Goal: Check status: Check status

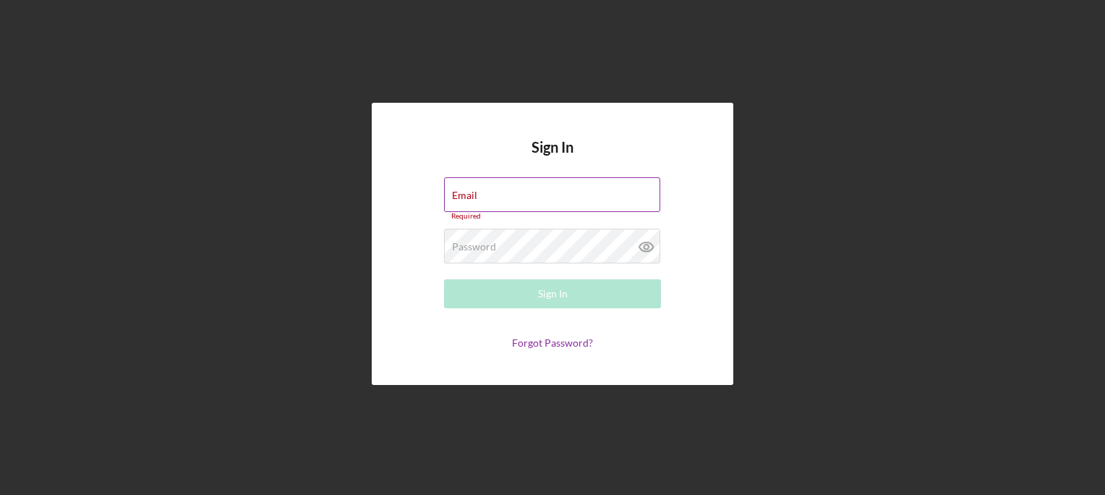
click at [527, 196] on div "Email Required" at bounding box center [552, 198] width 217 height 43
click at [527, 196] on input "Email" at bounding box center [552, 194] width 216 height 35
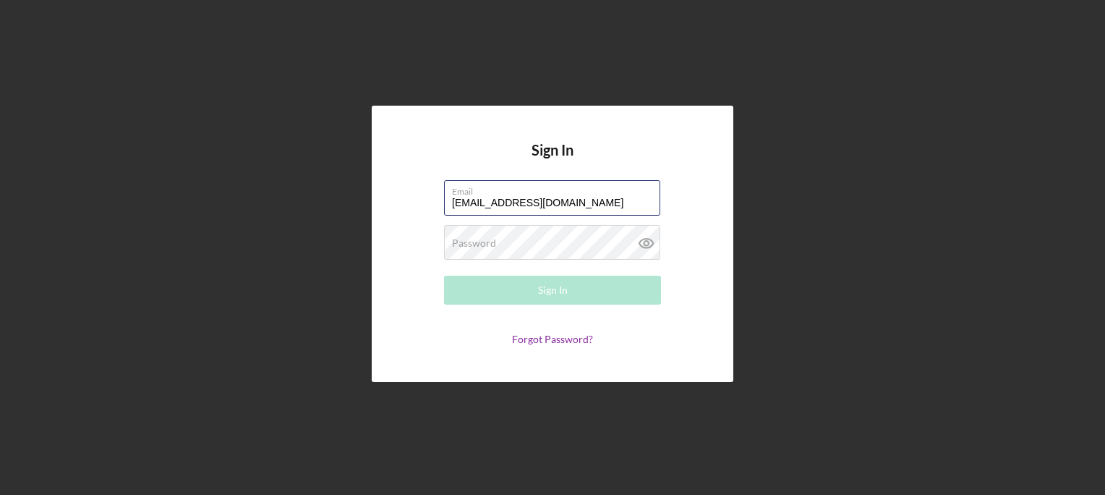
type input "[EMAIL_ADDRESS][DOMAIN_NAME]"
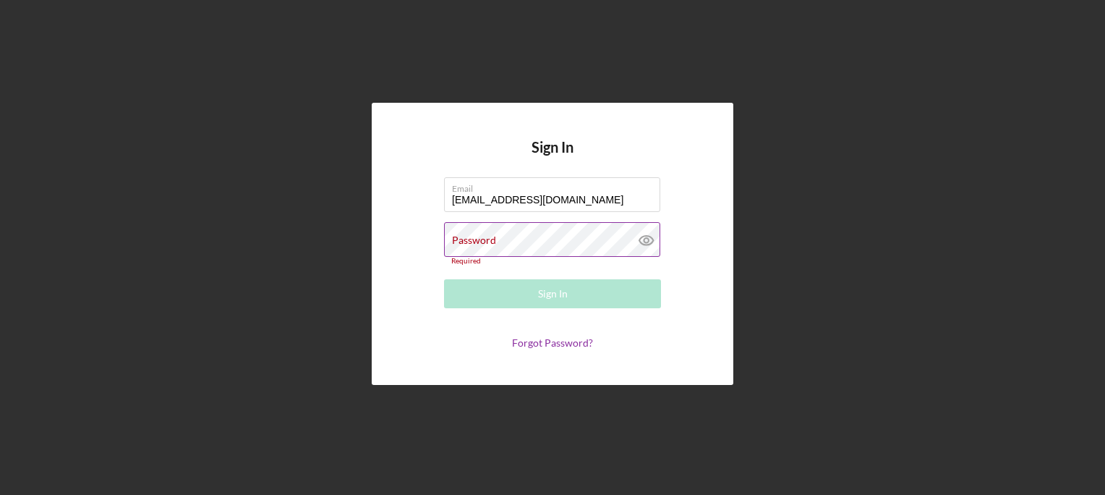
click at [488, 244] on label "Password" at bounding box center [474, 240] width 44 height 12
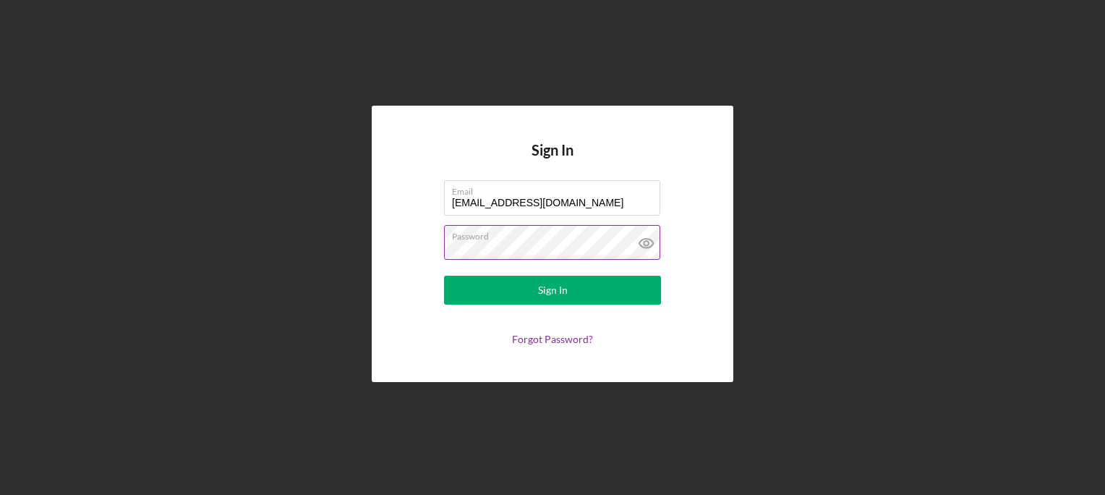
click at [444, 276] on button "Sign In" at bounding box center [552, 290] width 217 height 29
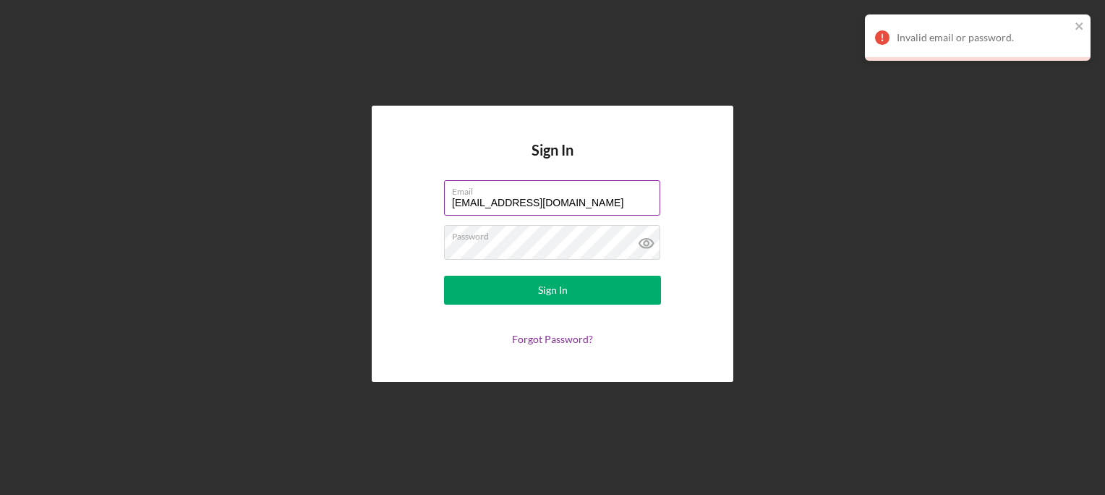
click at [624, 203] on input "[EMAIL_ADDRESS][DOMAIN_NAME]" at bounding box center [552, 197] width 216 height 35
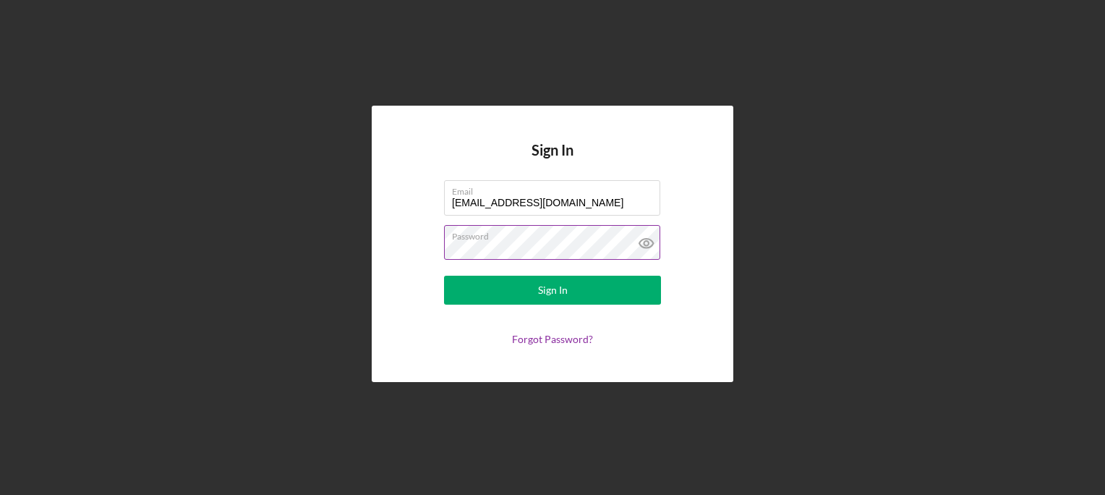
click at [444, 276] on button "Sign In" at bounding box center [552, 290] width 217 height 29
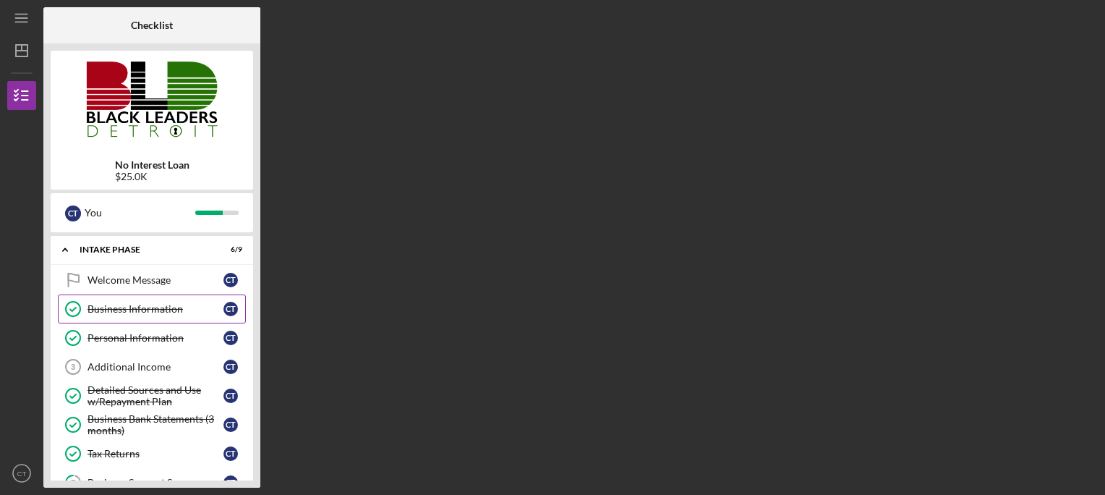
click at [217, 309] on div "Business Information" at bounding box center [156, 309] width 136 height 12
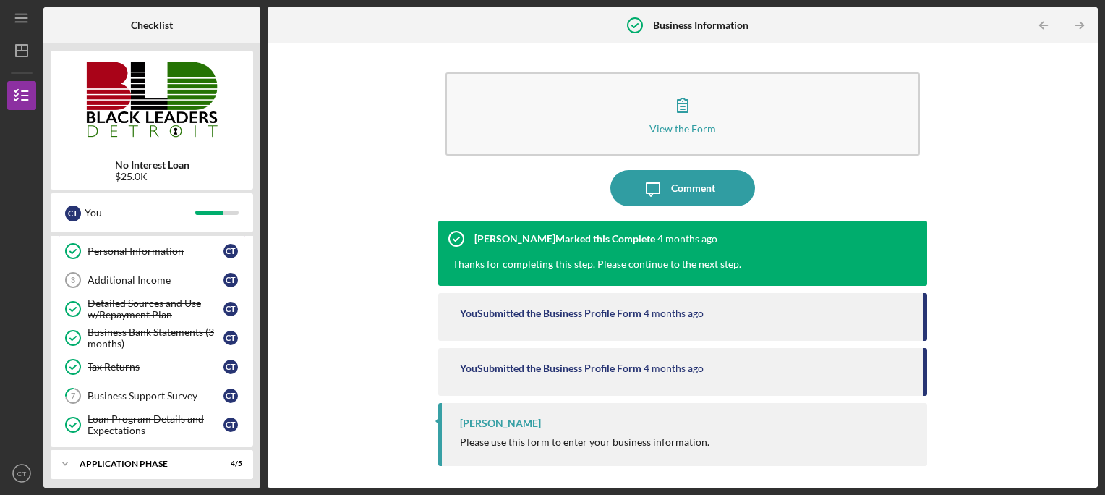
scroll to position [116, 0]
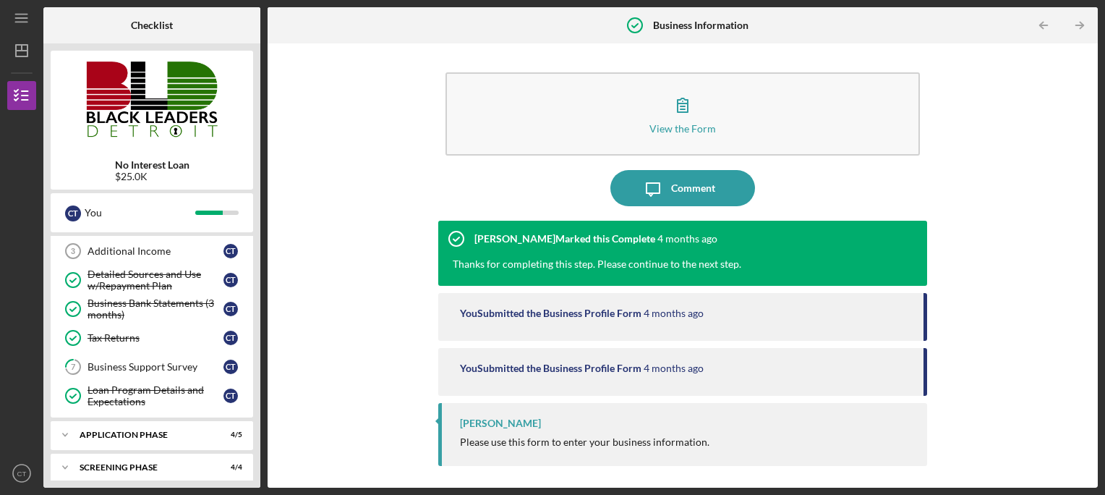
click at [1053, 178] on div "View the Form Form Icon/Message Comment [PERSON_NAME] Marked this Complete [DAT…" at bounding box center [683, 266] width 816 height 430
click at [200, 278] on div "Detailed Sources and Use w/Repayment Plan" at bounding box center [156, 279] width 136 height 23
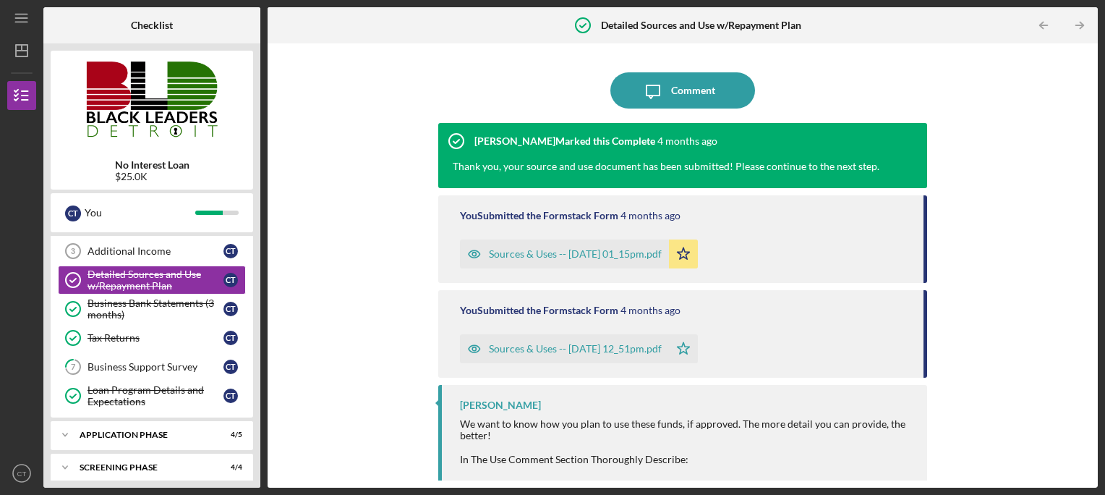
click at [609, 256] on div "Sources & Uses -- [DATE] 01_15pm.pdf" at bounding box center [575, 254] width 173 height 12
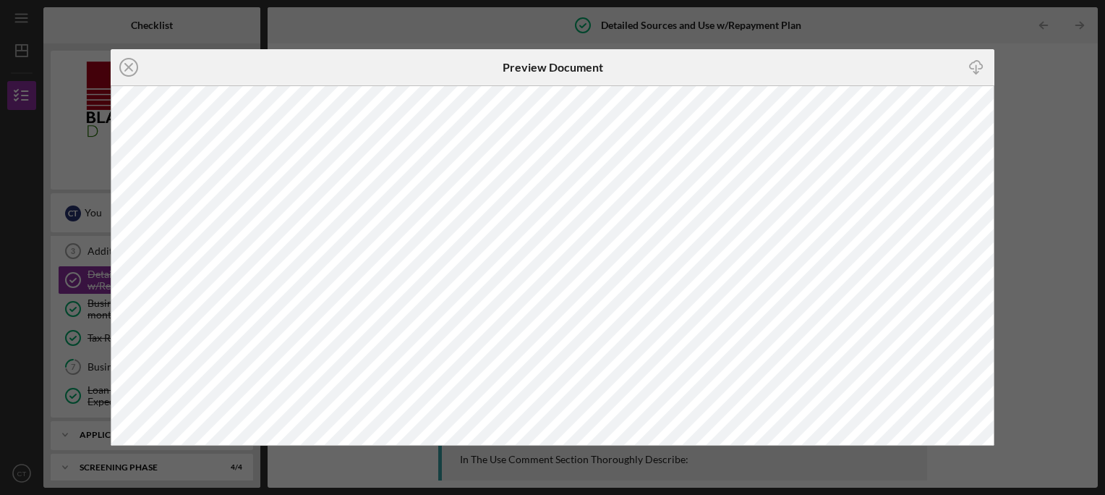
click at [1016, 84] on div "Icon/Close Preview Document Icon/Download" at bounding box center [552, 247] width 1105 height 495
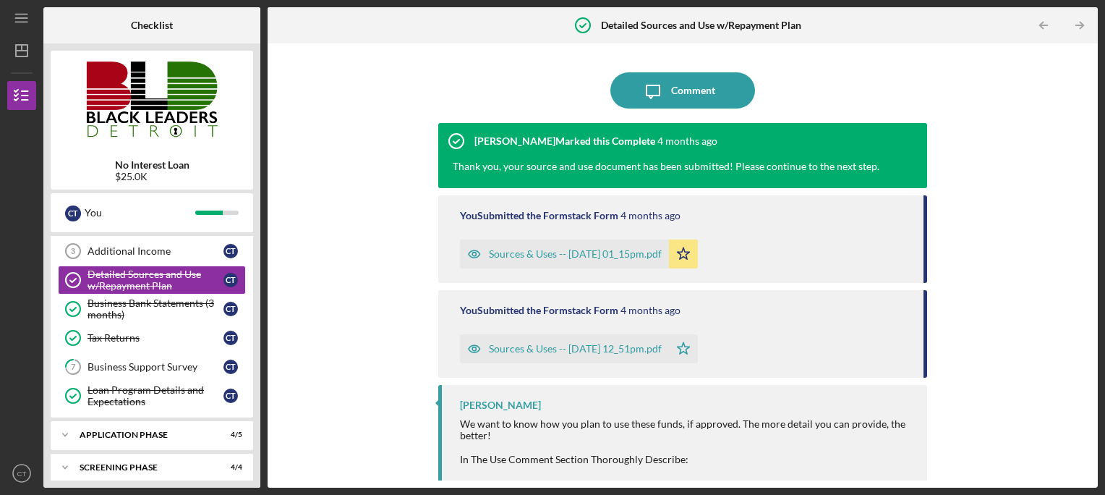
click at [520, 344] on div "Sources & Uses -- [DATE] 12_51pm.pdf" at bounding box center [575, 349] width 173 height 12
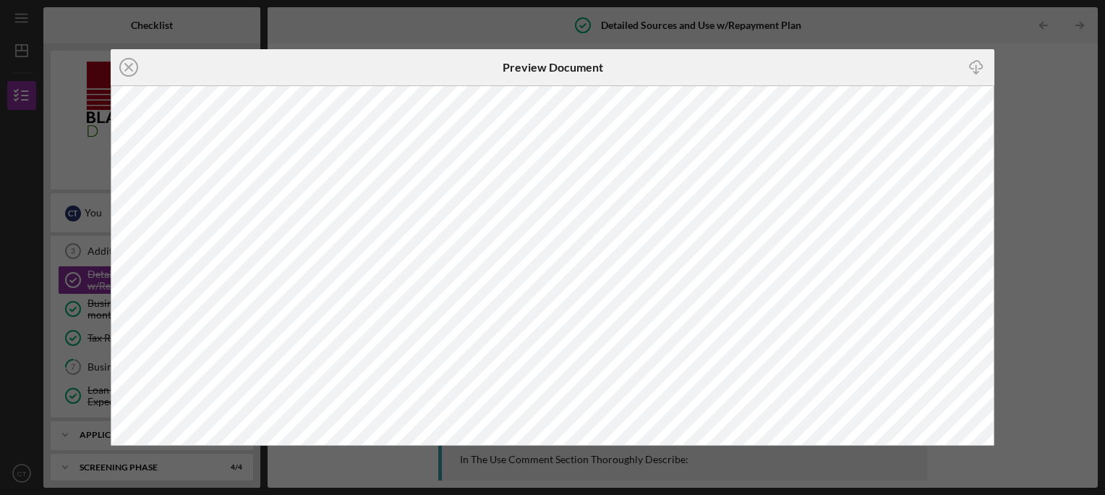
click at [1036, 61] on div "Icon/Close Preview Document Icon/Download" at bounding box center [552, 247] width 1105 height 495
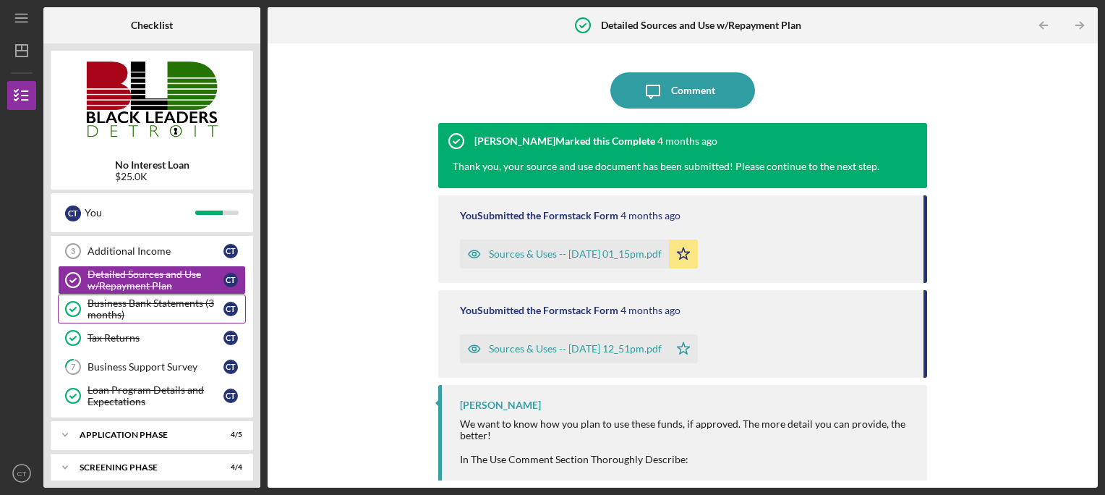
click at [188, 314] on div "Business Bank Statements (3 months)" at bounding box center [156, 308] width 136 height 23
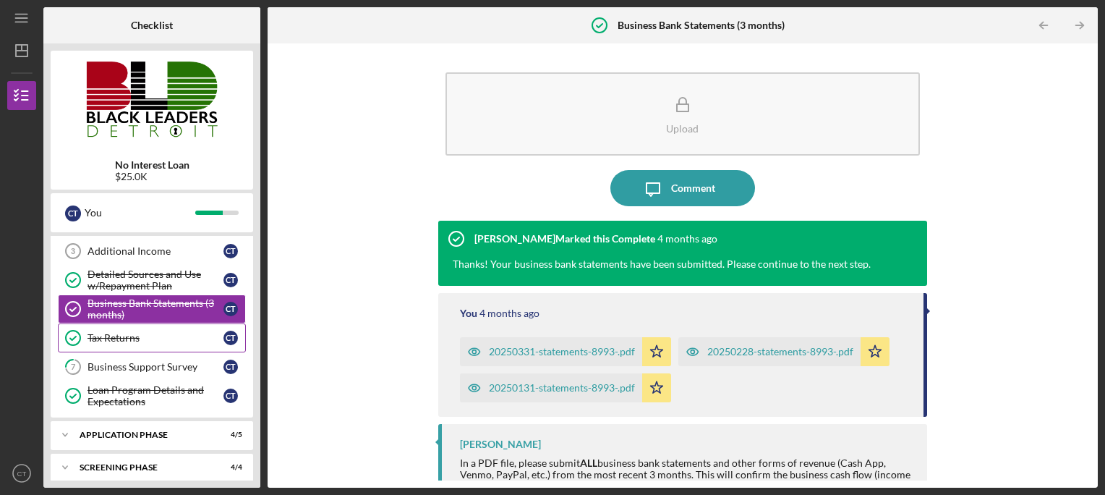
click at [178, 337] on div "Tax Returns" at bounding box center [156, 338] width 136 height 12
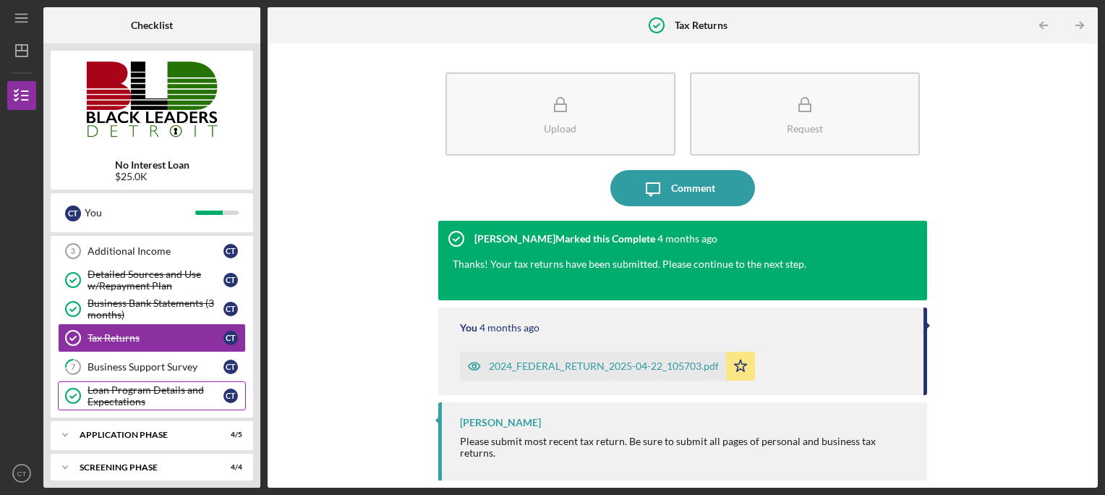
click at [198, 388] on div "Loan Program Details and Expectations" at bounding box center [156, 395] width 136 height 23
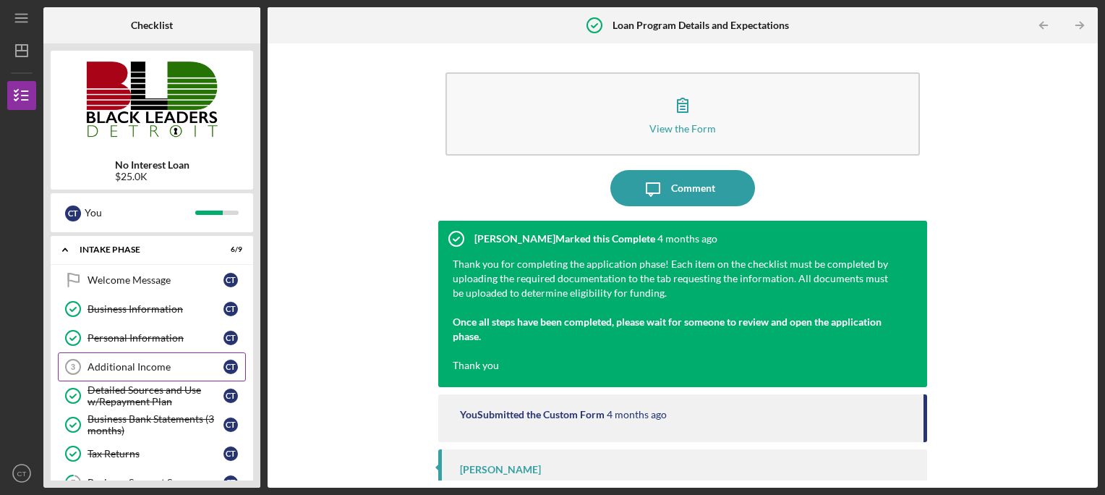
click at [177, 262] on div "Icon/Expander Intake Phase 6 / 9" at bounding box center [152, 250] width 203 height 30
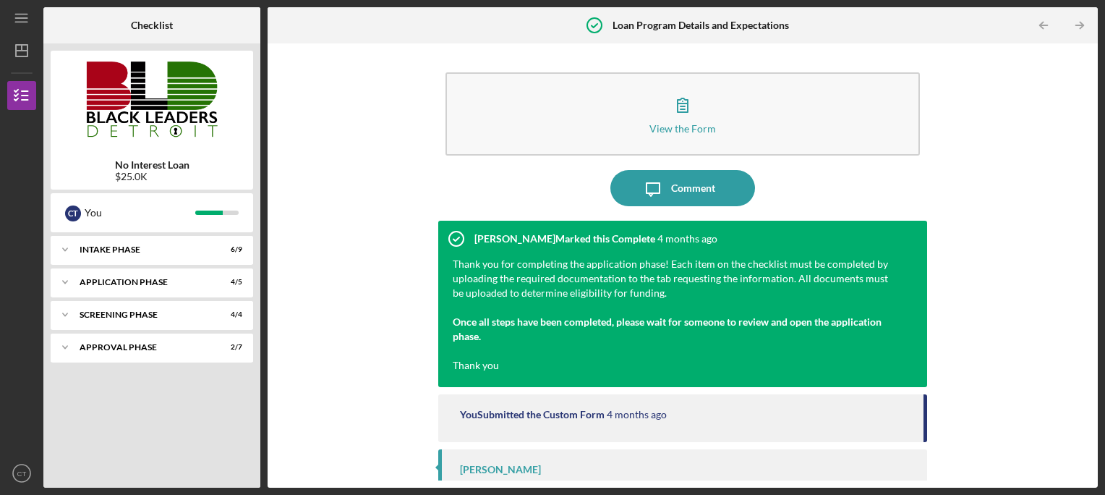
click at [177, 262] on div "Icon/Expander Intake Phase 6 / 9" at bounding box center [152, 249] width 203 height 29
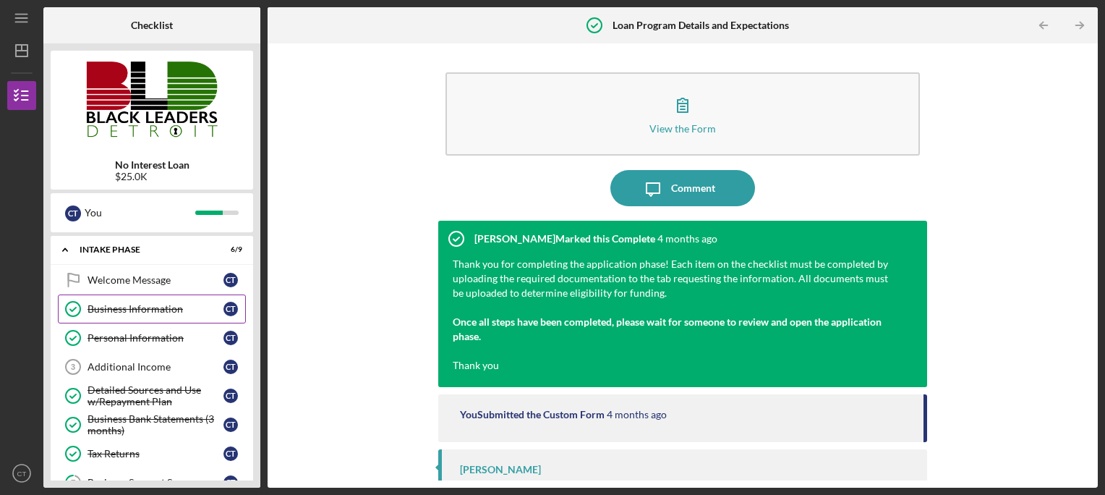
click at [153, 303] on div "Business Information" at bounding box center [156, 309] width 136 height 12
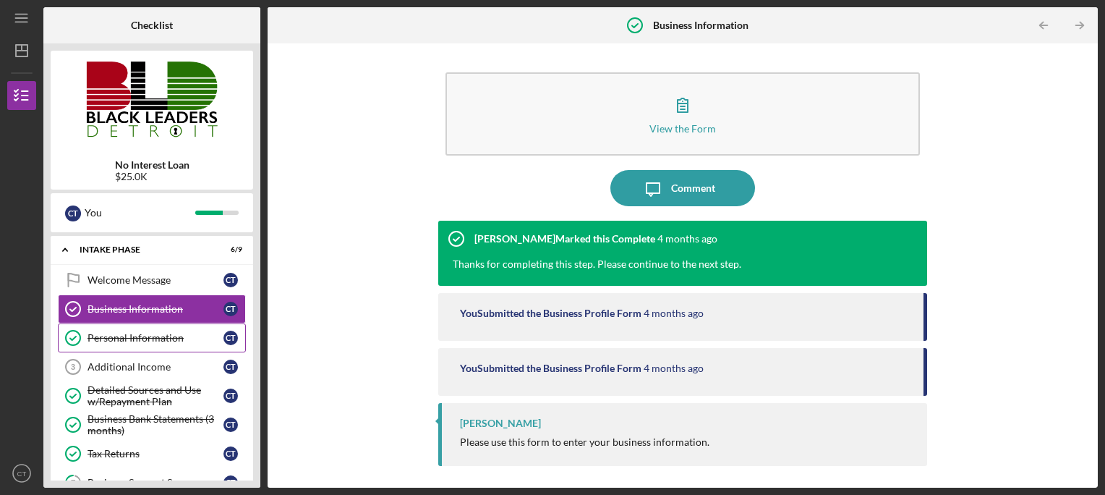
click at [181, 330] on link "Personal Information Personal Information C T" at bounding box center [152, 337] width 188 height 29
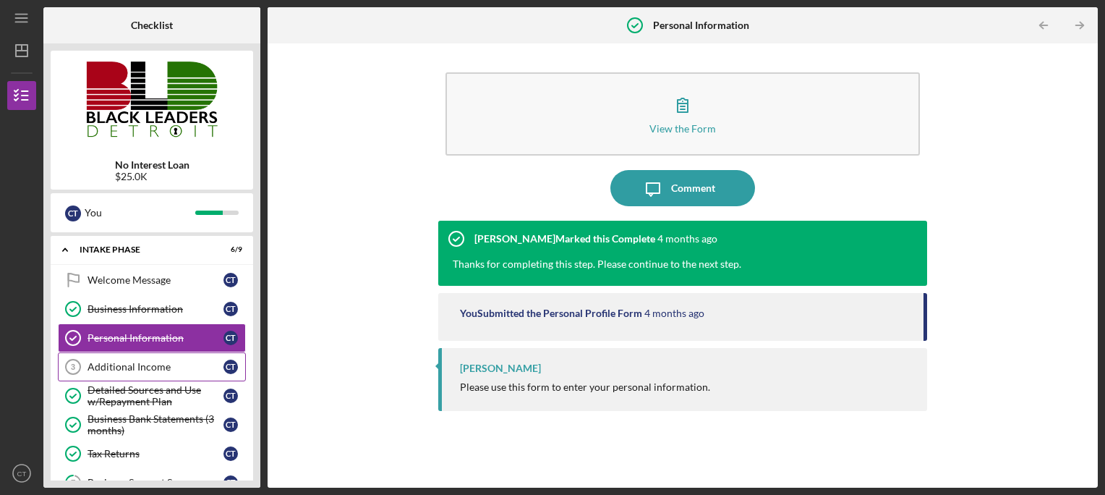
click at [188, 367] on div "Additional Income" at bounding box center [156, 367] width 136 height 12
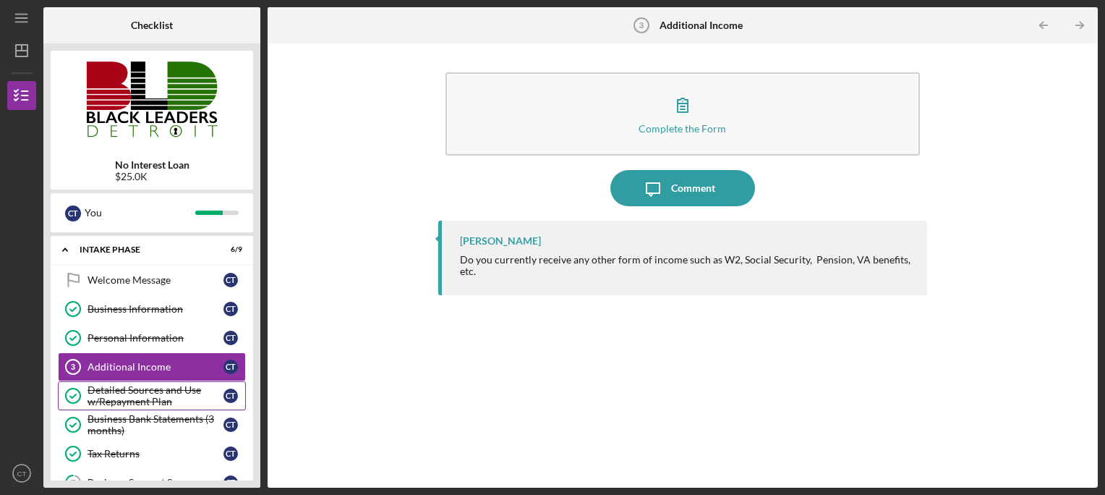
click at [203, 392] on div "Detailed Sources and Use w/Repayment Plan" at bounding box center [156, 395] width 136 height 23
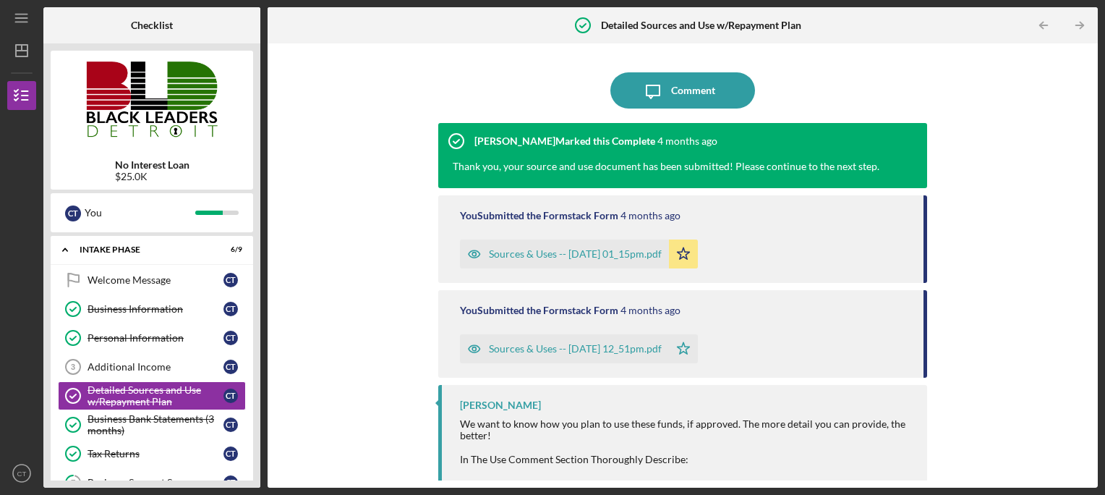
click at [639, 258] on div "Sources & Uses -- [DATE] 01_15pm.pdf" at bounding box center [575, 254] width 173 height 12
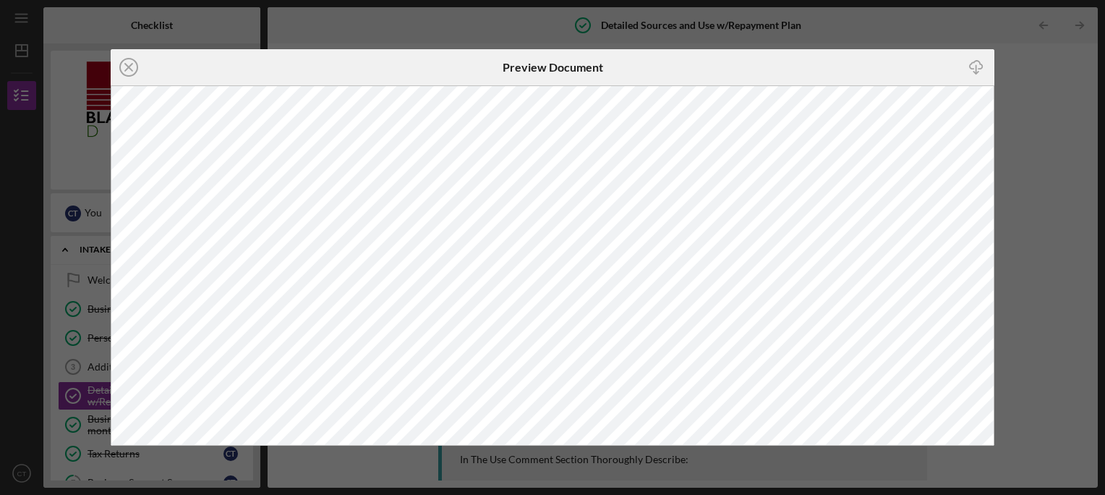
click at [1013, 69] on div "Icon/Close Preview Document Icon/Download" at bounding box center [552, 247] width 1105 height 495
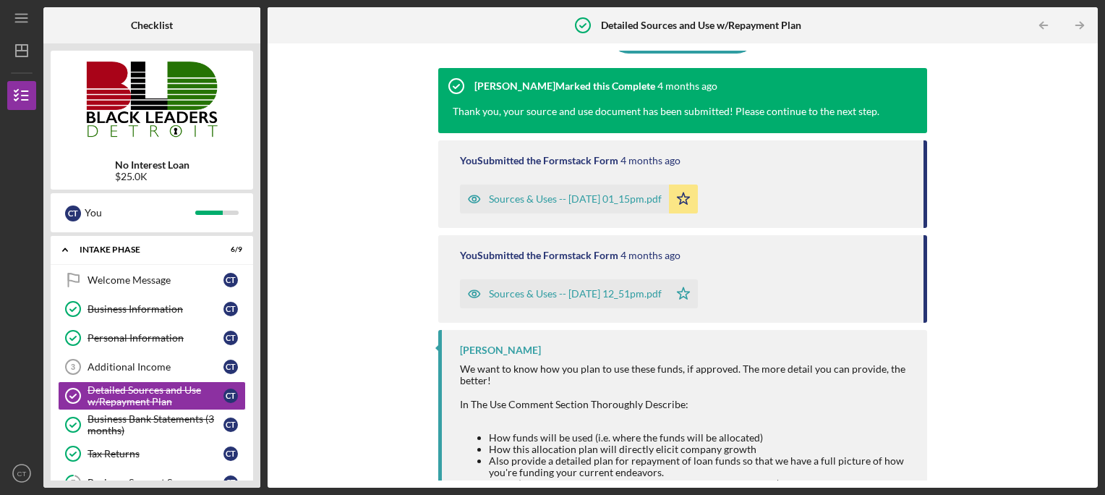
scroll to position [58, 0]
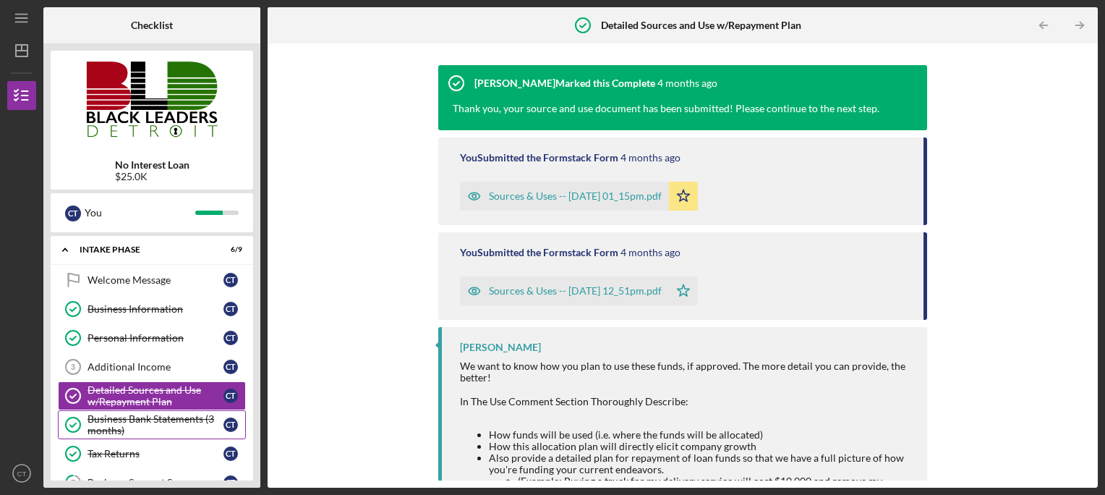
click at [136, 430] on div "Business Bank Statements (3 months)" at bounding box center [156, 424] width 136 height 23
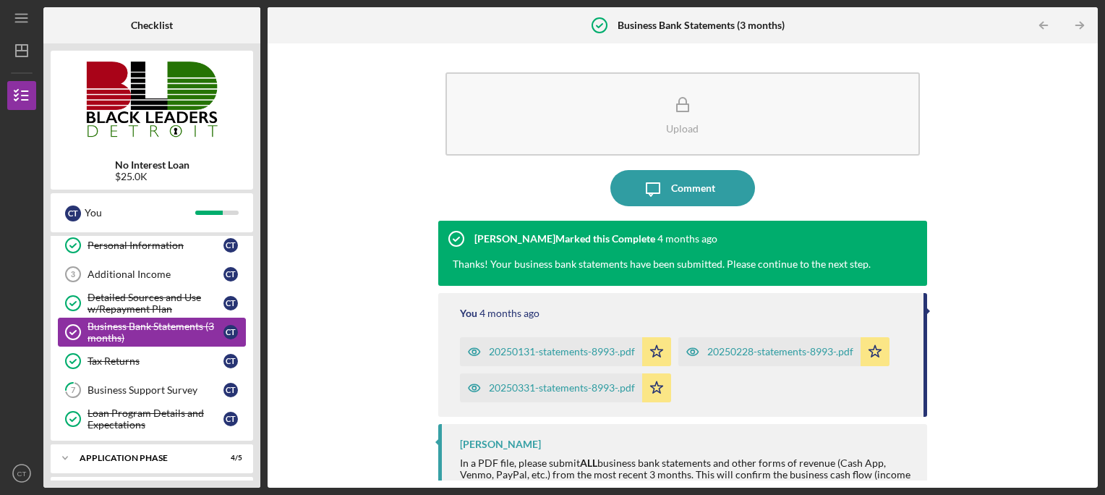
scroll to position [116, 0]
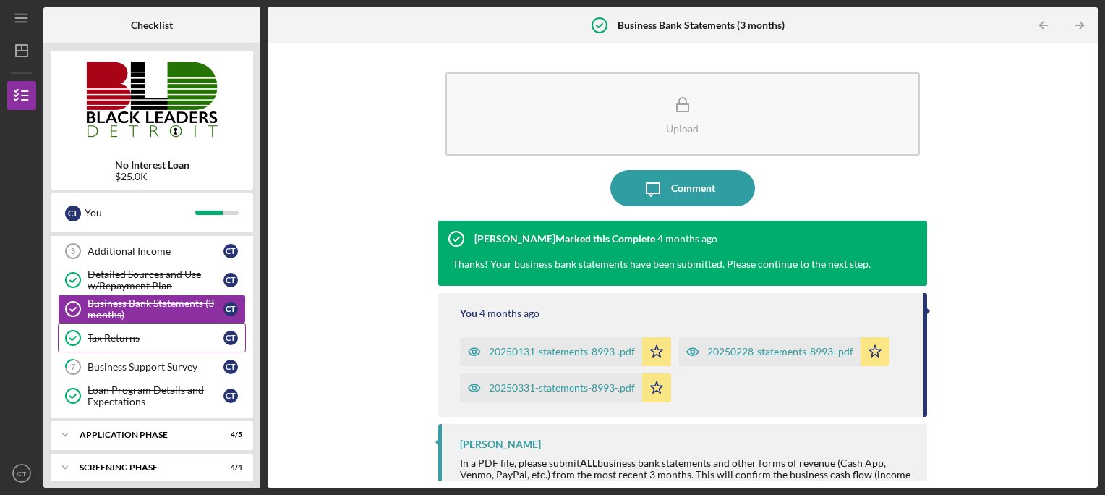
click at [136, 341] on div "Tax Returns" at bounding box center [156, 338] width 136 height 12
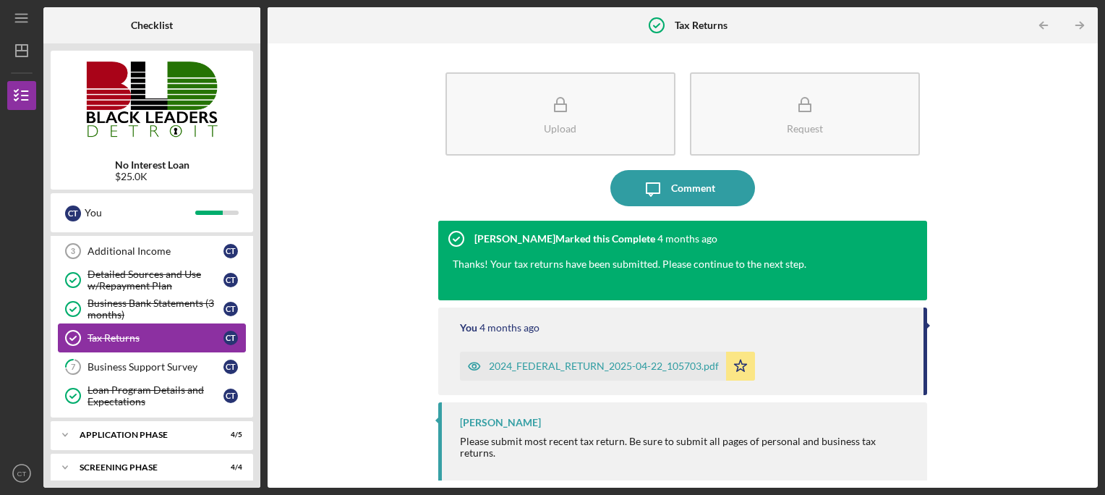
click at [153, 344] on link "Tax Returns Tax Returns C T" at bounding box center [152, 337] width 188 height 29
click at [162, 361] on div "Business Support Survey" at bounding box center [156, 367] width 136 height 12
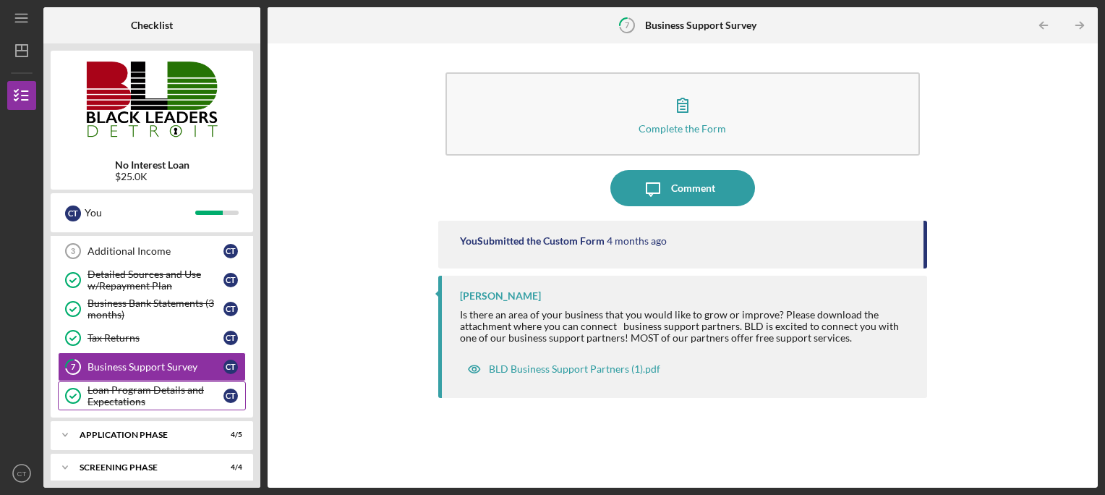
click at [189, 396] on div "Loan Program Details and Expectations" at bounding box center [156, 395] width 136 height 23
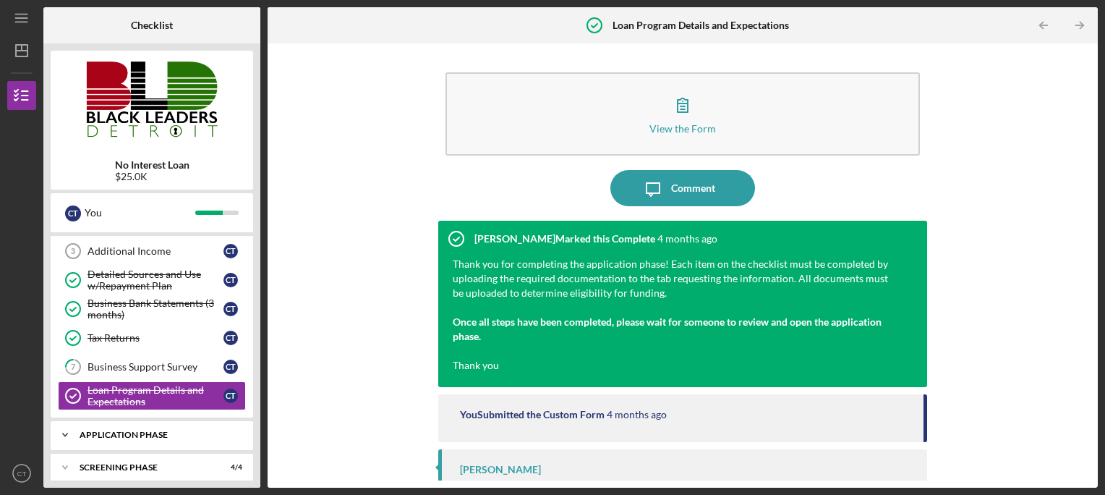
click at [183, 437] on div "Icon/Expander Application Phase 4 / 5" at bounding box center [152, 434] width 203 height 29
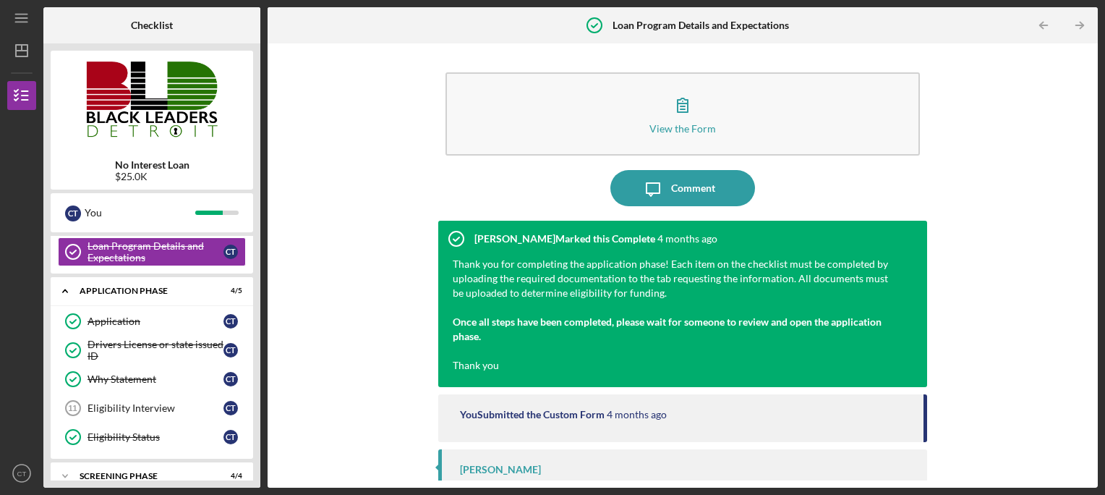
scroll to position [248, 0]
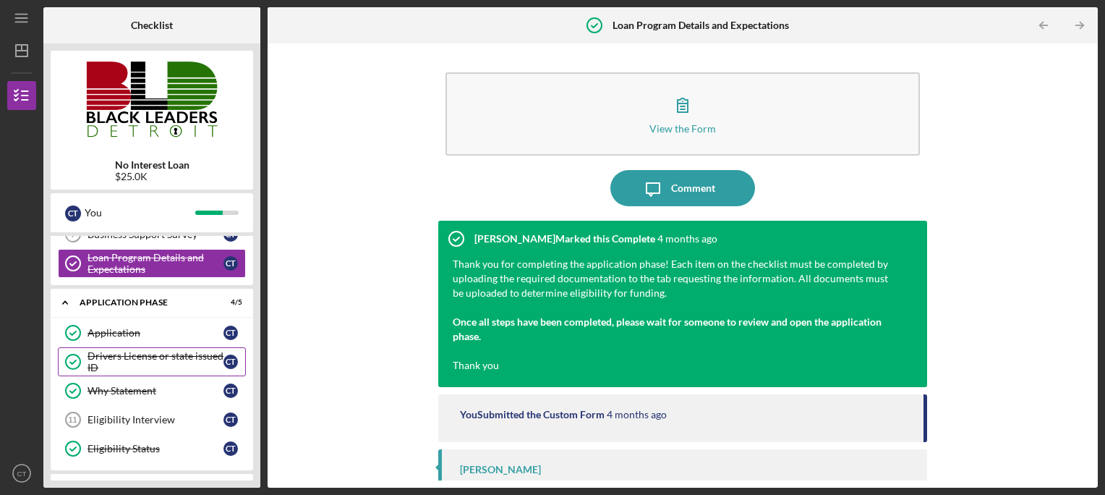
click at [106, 350] on div "Drivers License or state issued ID" at bounding box center [156, 361] width 136 height 23
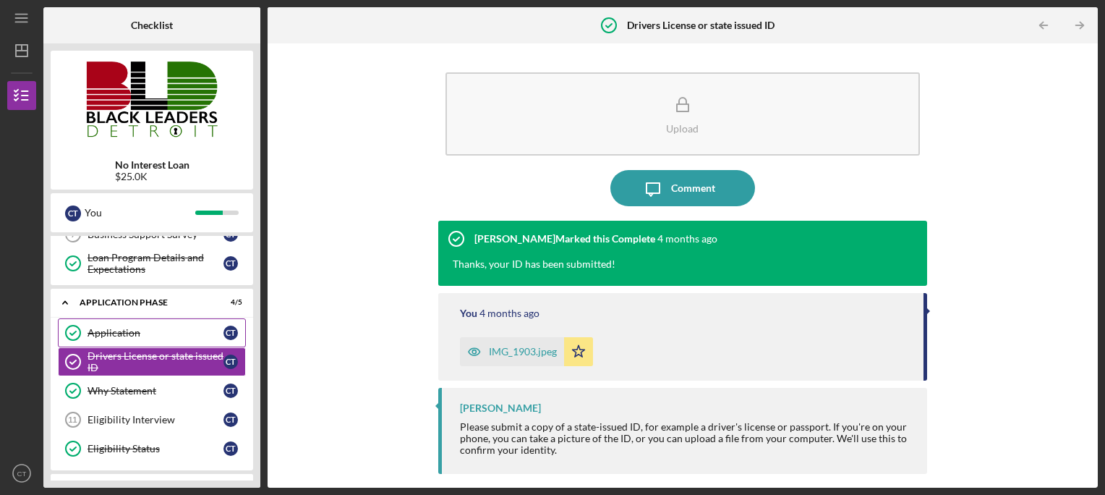
click at [156, 322] on link "Application Application C T" at bounding box center [152, 332] width 188 height 29
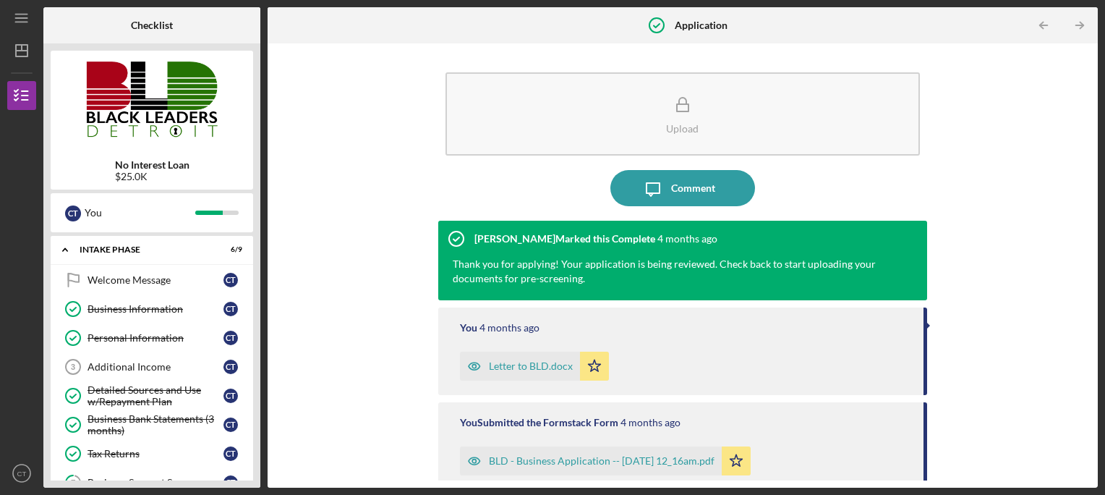
click at [231, 272] on link "Welcome Message Welcome Message C T" at bounding box center [152, 279] width 188 height 29
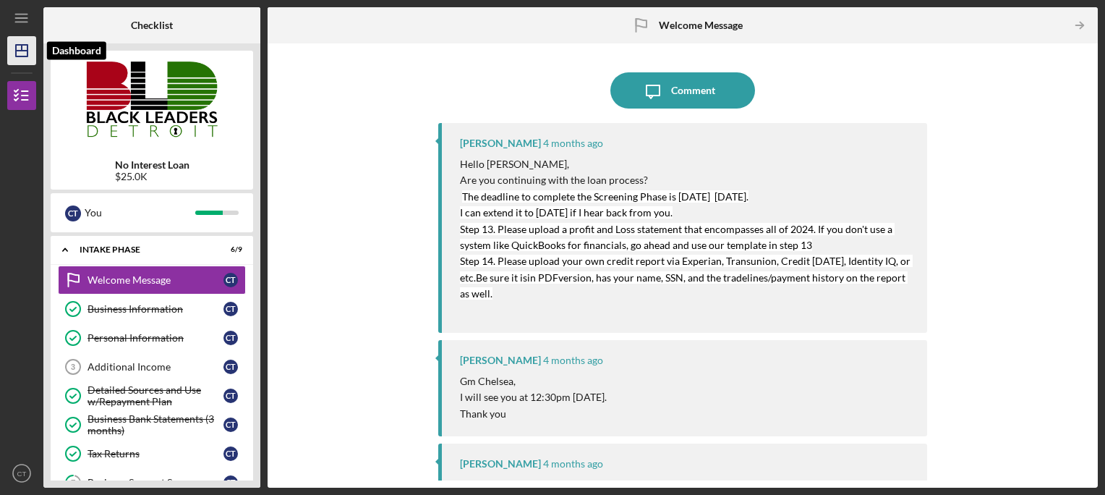
click at [29, 51] on icon "Icon/Dashboard" at bounding box center [22, 51] width 36 height 36
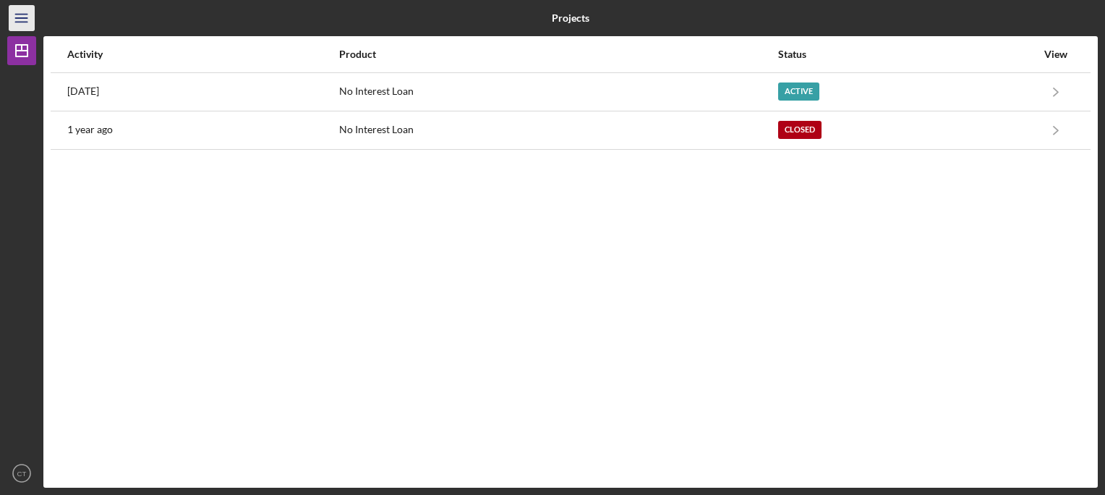
click at [14, 17] on icon "Icon/Menu" at bounding box center [22, 18] width 33 height 33
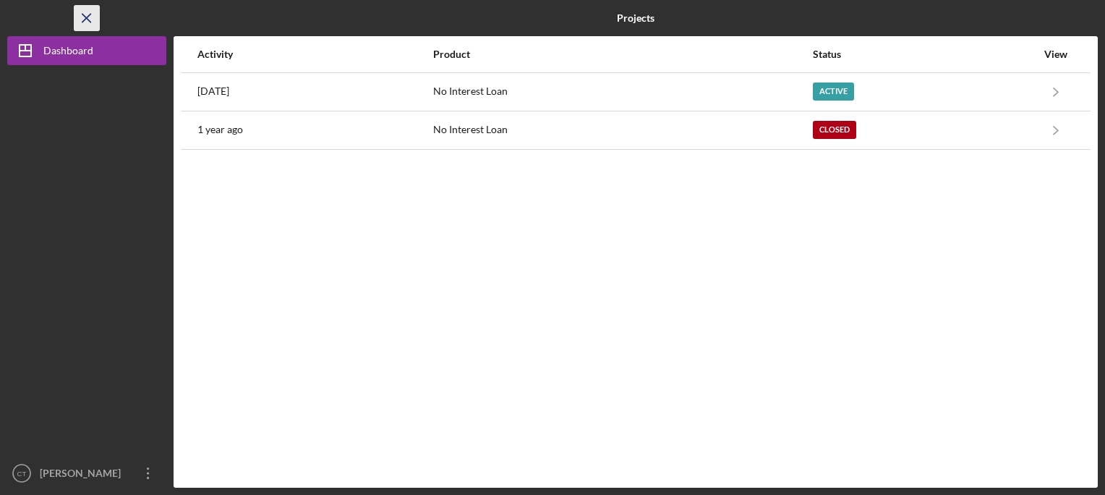
click at [82, 15] on icon "Icon/Menu Close" at bounding box center [87, 18] width 33 height 33
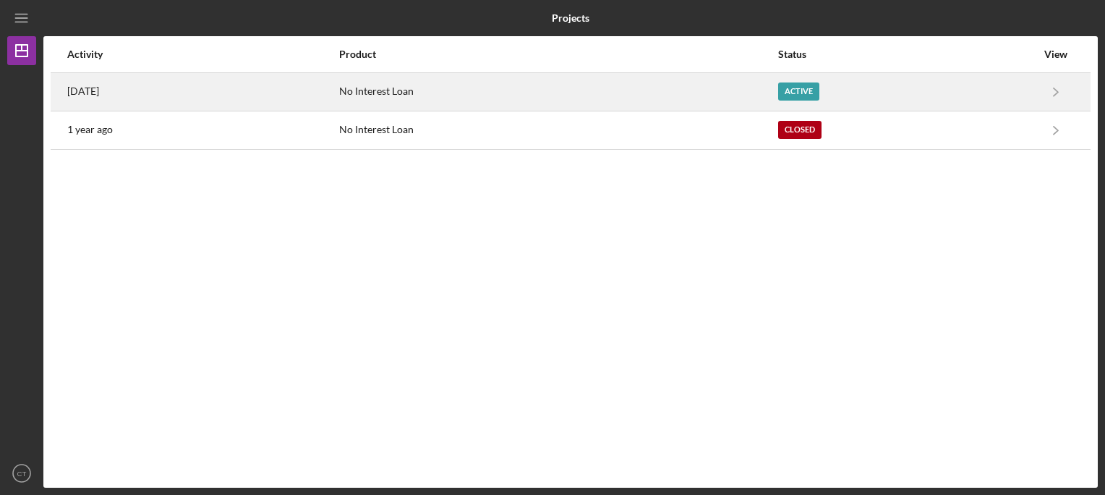
click at [1013, 90] on div "Active" at bounding box center [907, 92] width 258 height 36
